Goal: Task Accomplishment & Management: Use online tool/utility

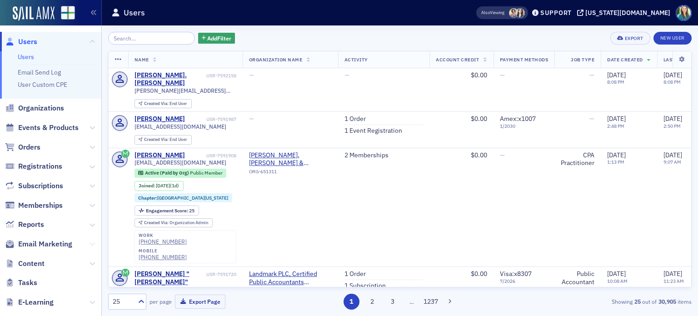
click at [90, 243] on icon at bounding box center [92, 243] width 5 height 5
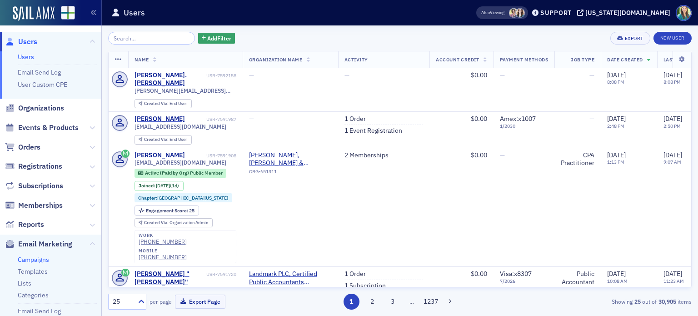
click at [42, 257] on link "Campaigns" at bounding box center [33, 260] width 31 height 8
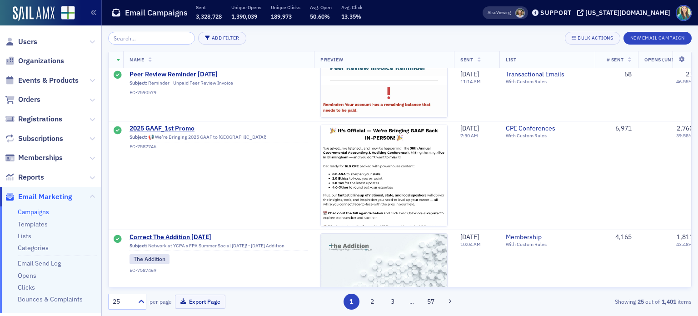
scroll to position [1046, 0]
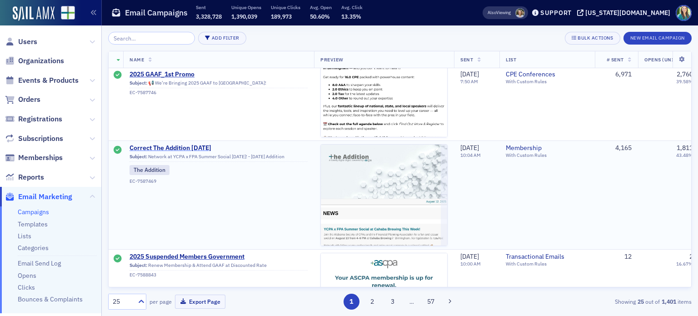
click at [188, 145] on span "Correct The Addition [DATE]" at bounding box center [219, 148] width 178 height 8
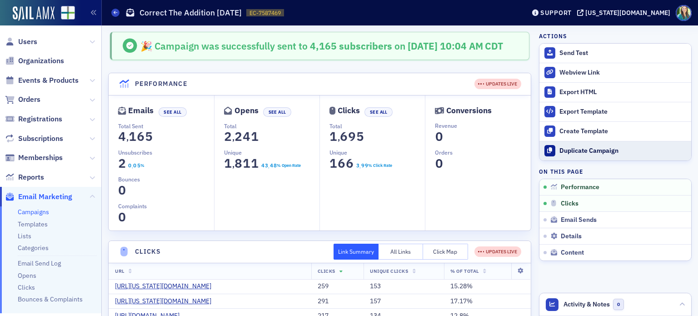
click at [587, 150] on div "Duplicate Campaign" at bounding box center [623, 151] width 127 height 8
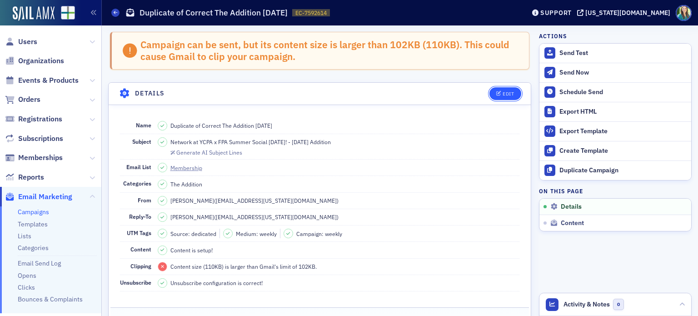
click at [497, 91] on icon "button" at bounding box center [499, 93] width 5 height 5
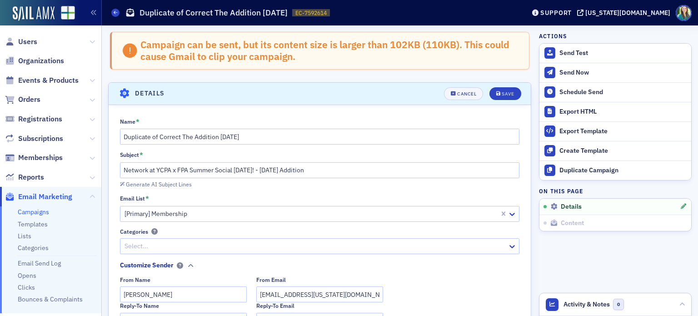
scroll to position [52, 0]
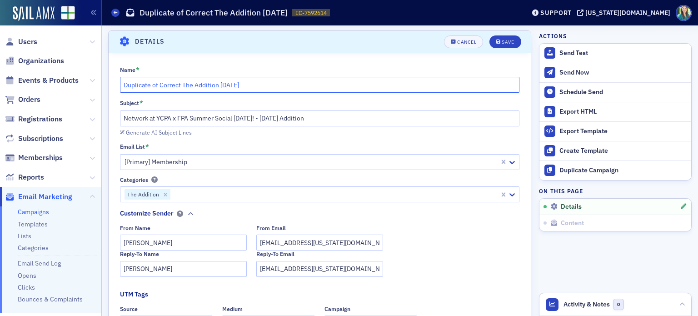
drag, startPoint x: 181, startPoint y: 82, endPoint x: 115, endPoint y: 84, distance: 66.9
click at [115, 84] on div "Name * Duplicate of Correct The Addition [DATE] Subject * Network at YCPA x FPA…" at bounding box center [320, 301] width 422 height 470
click at [175, 83] on input "The Addition [DATE]" at bounding box center [320, 85] width 400 height 16
type input "The Addition [DATE]"
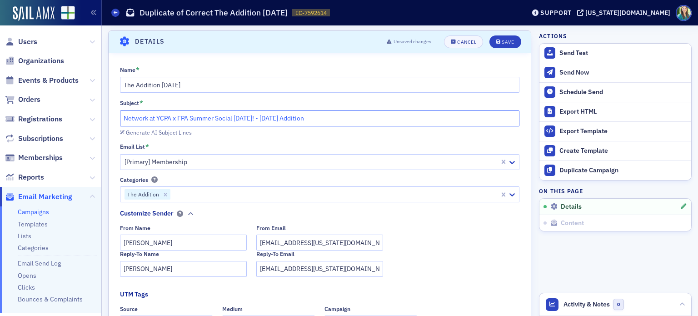
click at [283, 120] on input "Network at YCPA x FPA Summer Social [DATE]! - [DATE] Addition" at bounding box center [320, 118] width 400 height 16
drag, startPoint x: 270, startPoint y: 118, endPoint x: 100, endPoint y: 120, distance: 170.1
click at [100, 120] on div "Users Organizations Events & Products Orders Registrations Subscriptions Member…" at bounding box center [349, 158] width 698 height 316
type input "[DATE] Addition"
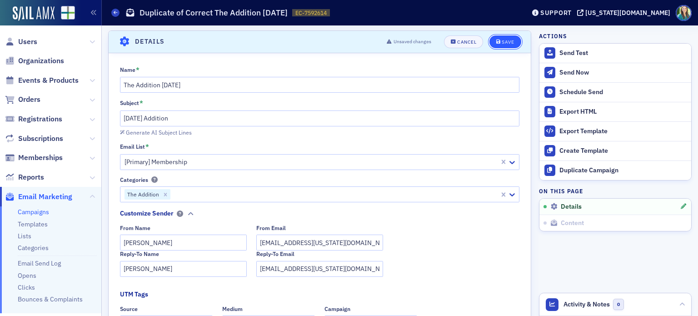
click at [513, 40] on button "Save" at bounding box center [505, 41] width 31 height 13
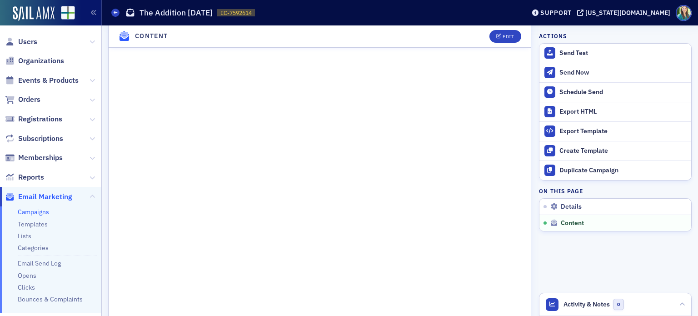
scroll to position [552, 0]
click at [506, 35] on div "Edit" at bounding box center [508, 36] width 11 height 5
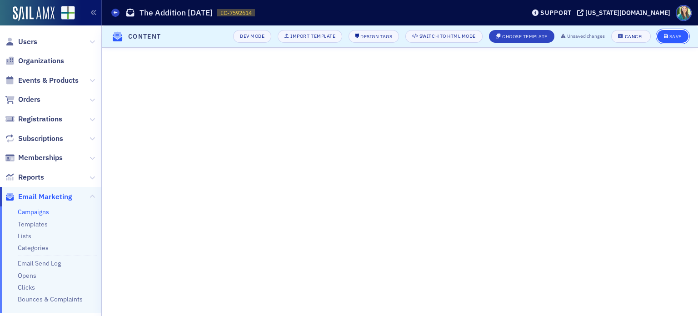
click at [678, 32] on button "Save" at bounding box center [672, 36] width 31 height 13
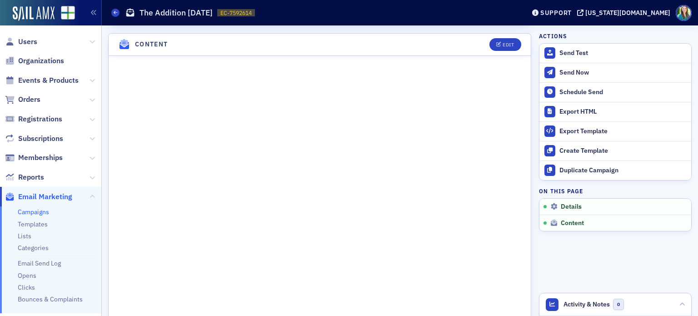
scroll to position [497, 0]
